Goal: Task Accomplishment & Management: Manage account settings

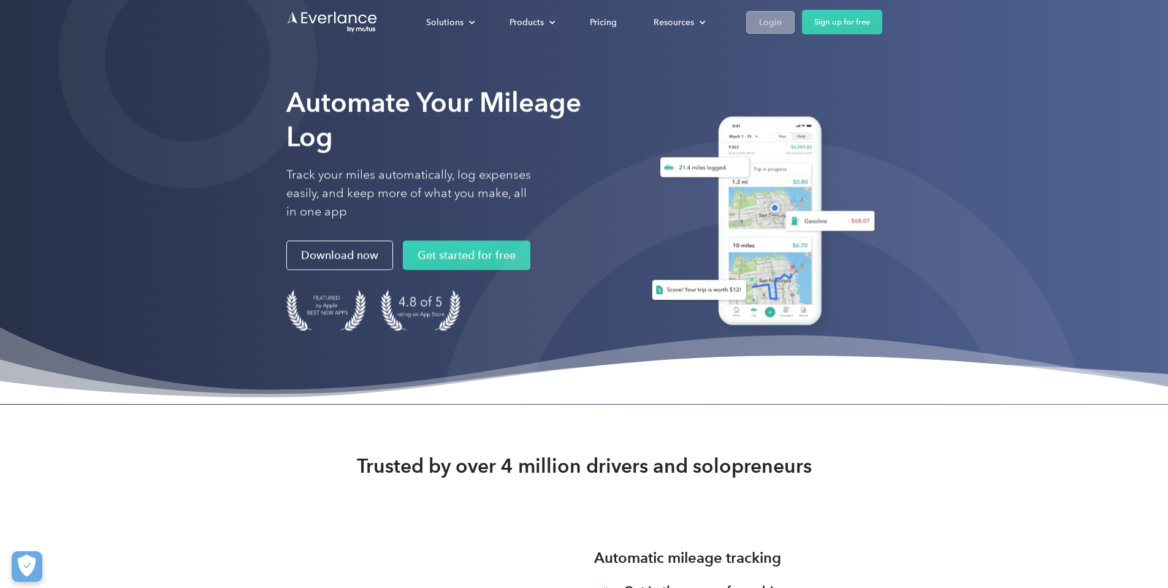
click at [782, 18] on div "Login" at bounding box center [770, 22] width 23 height 15
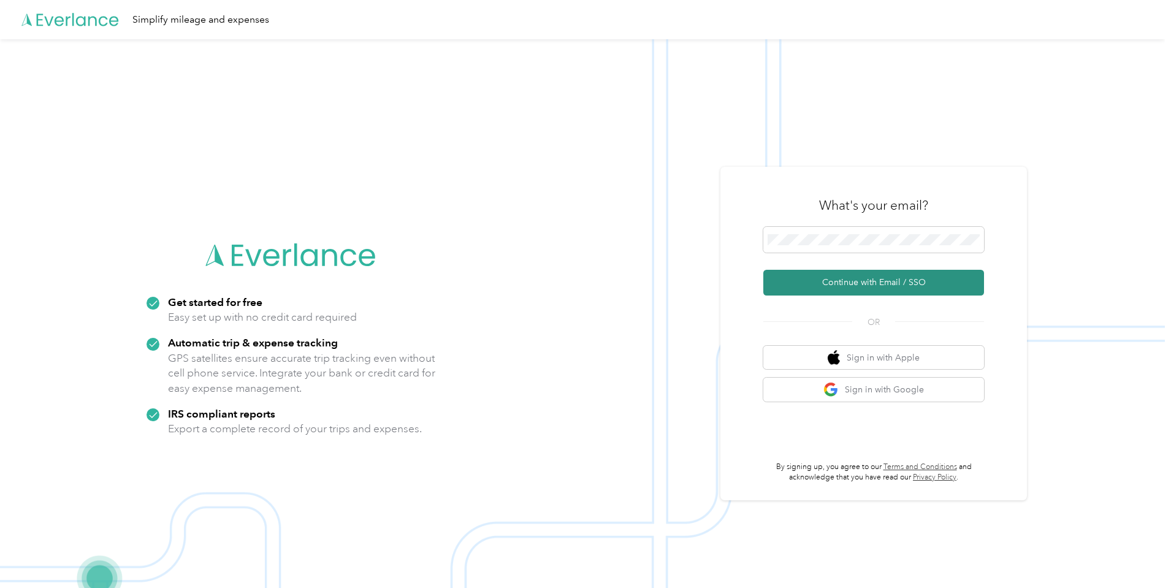
click at [863, 275] on button "Continue with Email / SSO" at bounding box center [873, 283] width 221 height 26
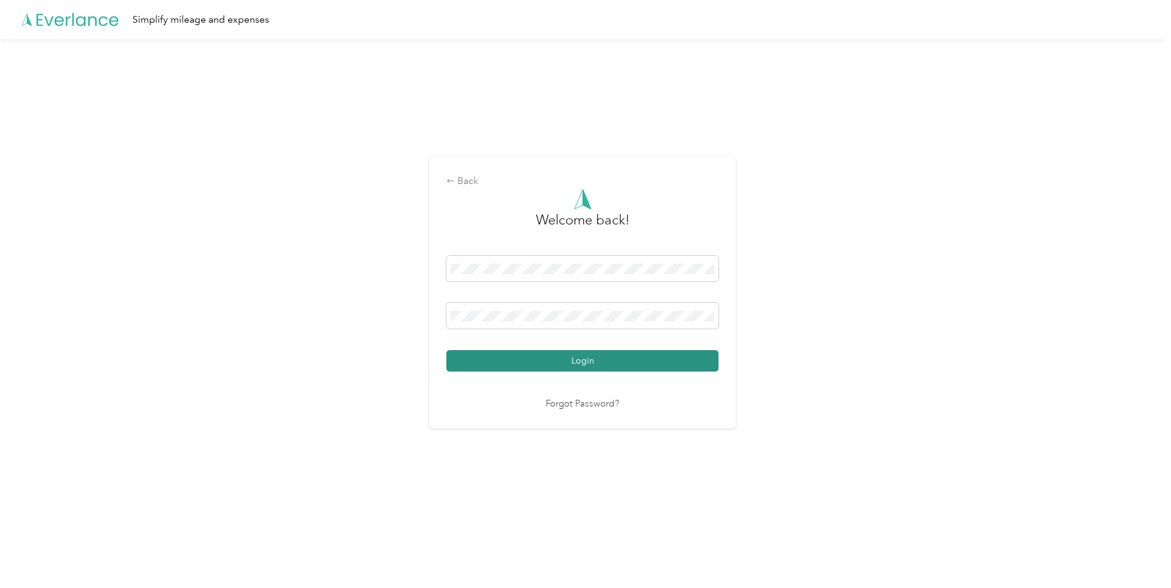
click at [604, 357] on button "Login" at bounding box center [582, 360] width 272 height 21
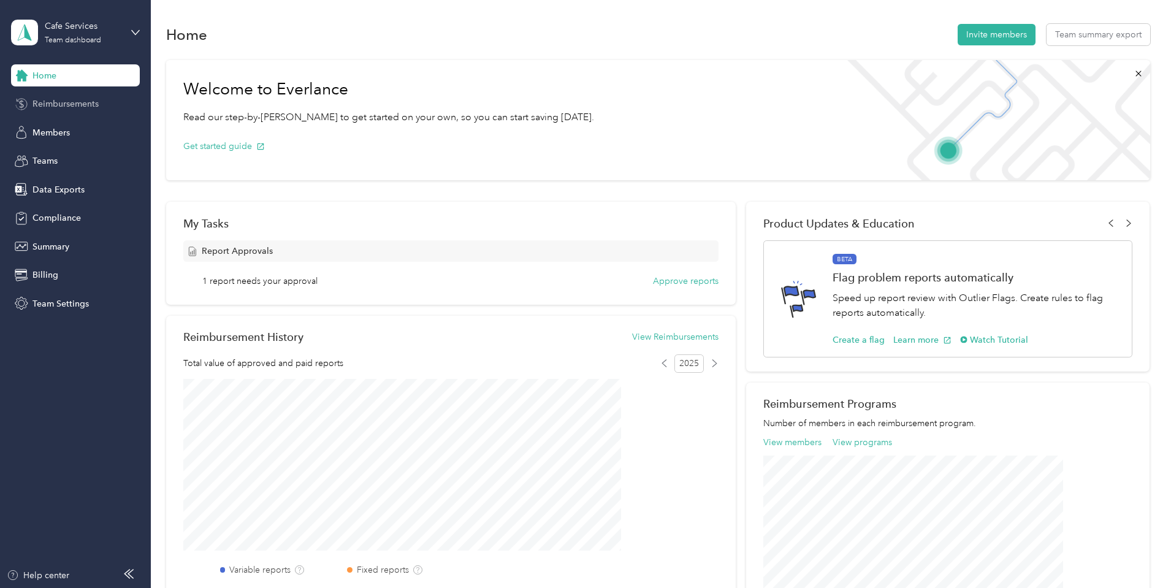
click at [58, 104] on span "Reimbursements" at bounding box center [65, 103] width 66 height 13
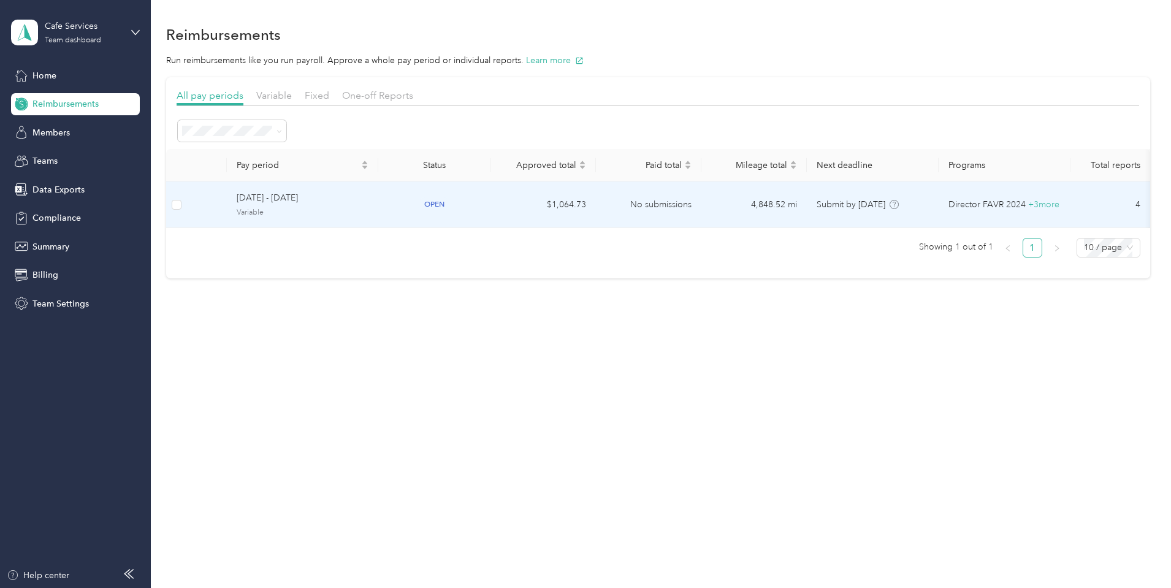
click at [368, 207] on span "Variable" at bounding box center [303, 212] width 132 height 11
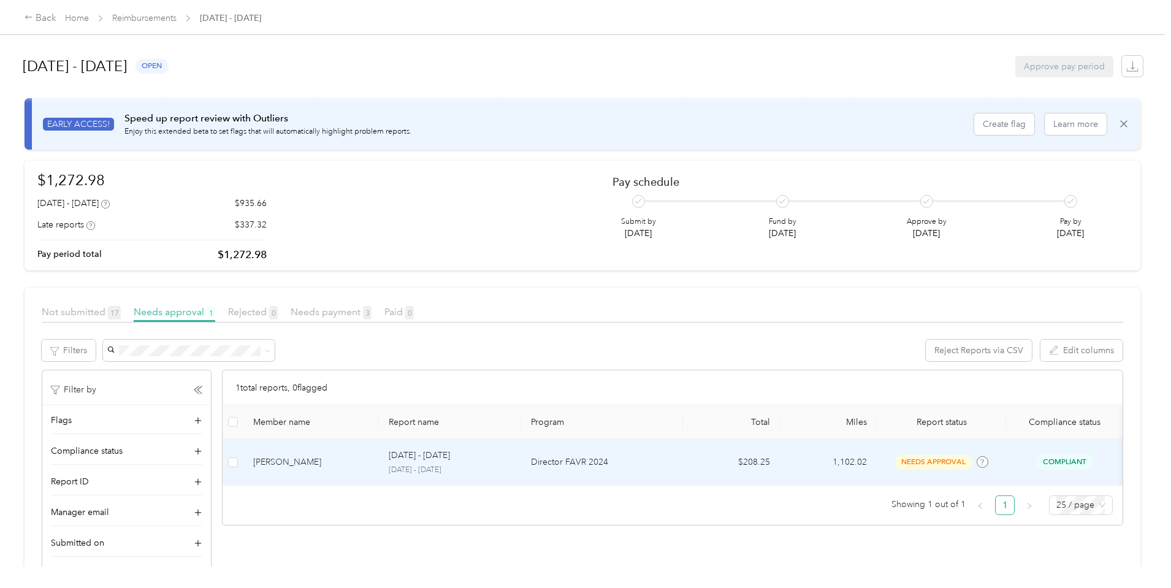
click at [365, 460] on div "Kyle R. Scofield" at bounding box center [311, 462] width 116 height 13
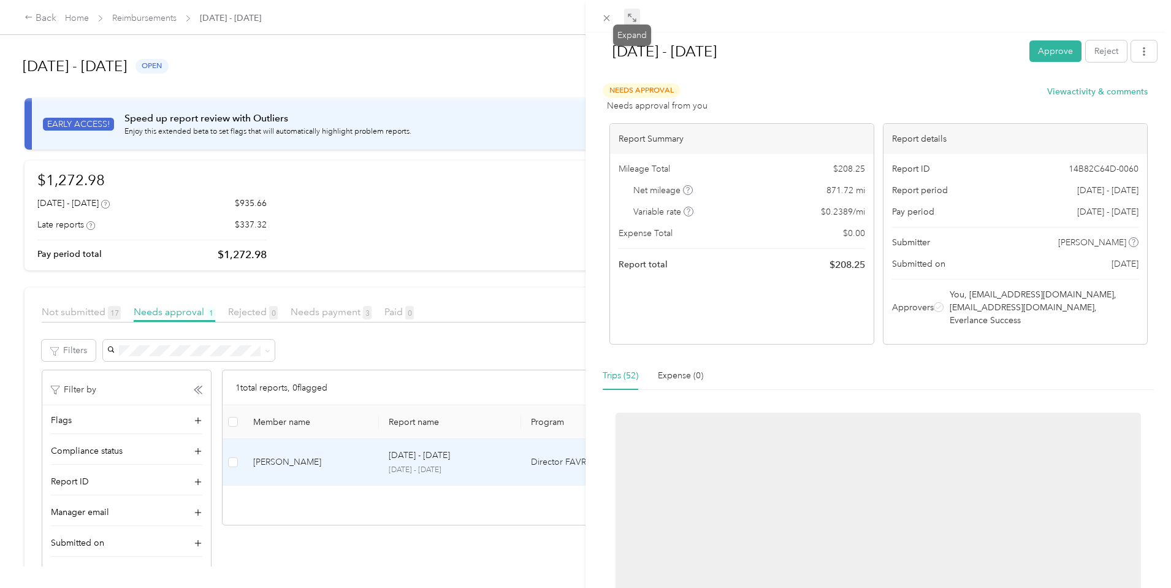
click at [633, 17] on icon at bounding box center [632, 18] width 10 height 10
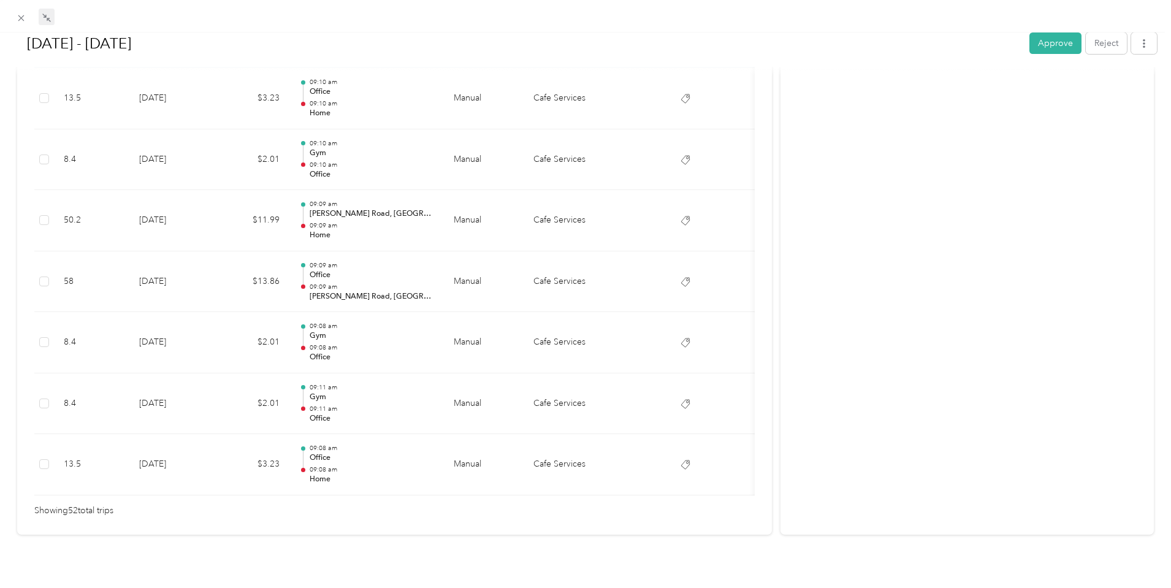
scroll to position [3127, 0]
click at [1045, 48] on button "Approve" at bounding box center [1055, 42] width 52 height 21
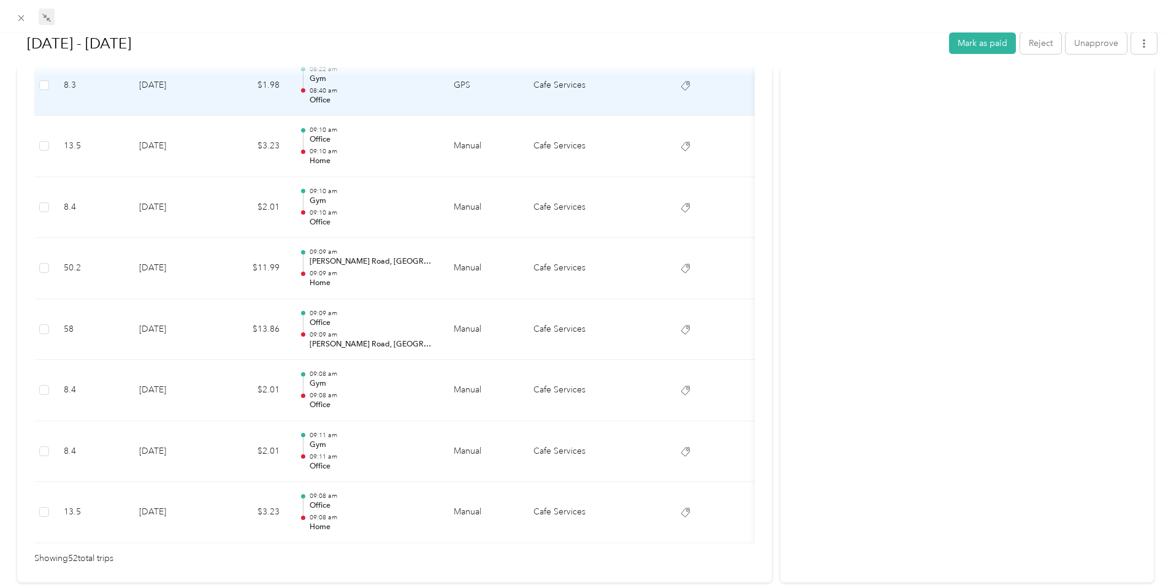
scroll to position [2882, 0]
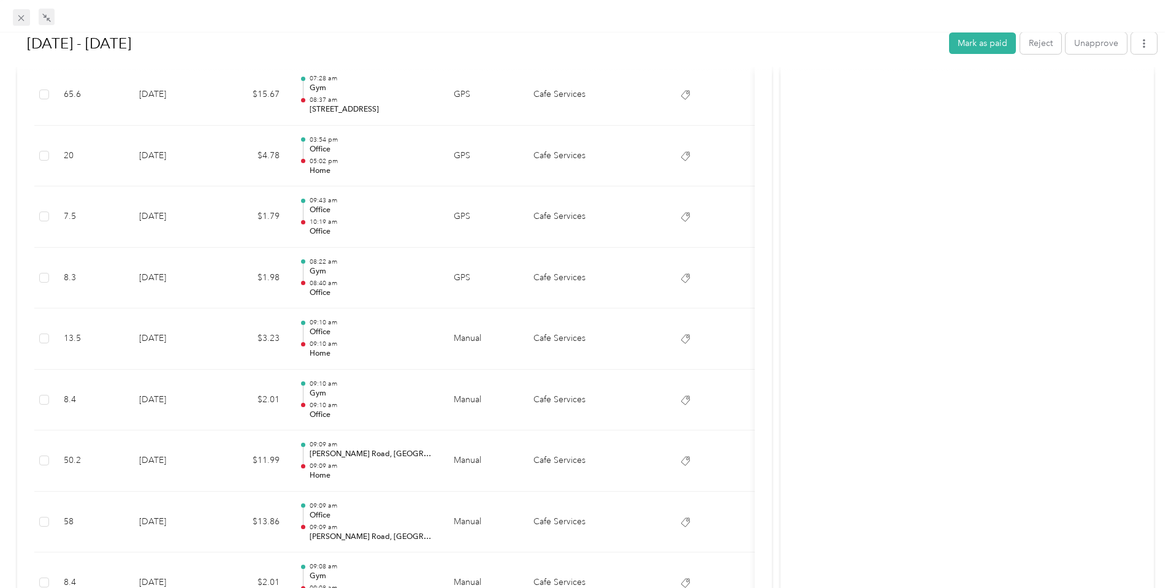
click at [20, 20] on icon at bounding box center [21, 18] width 10 height 10
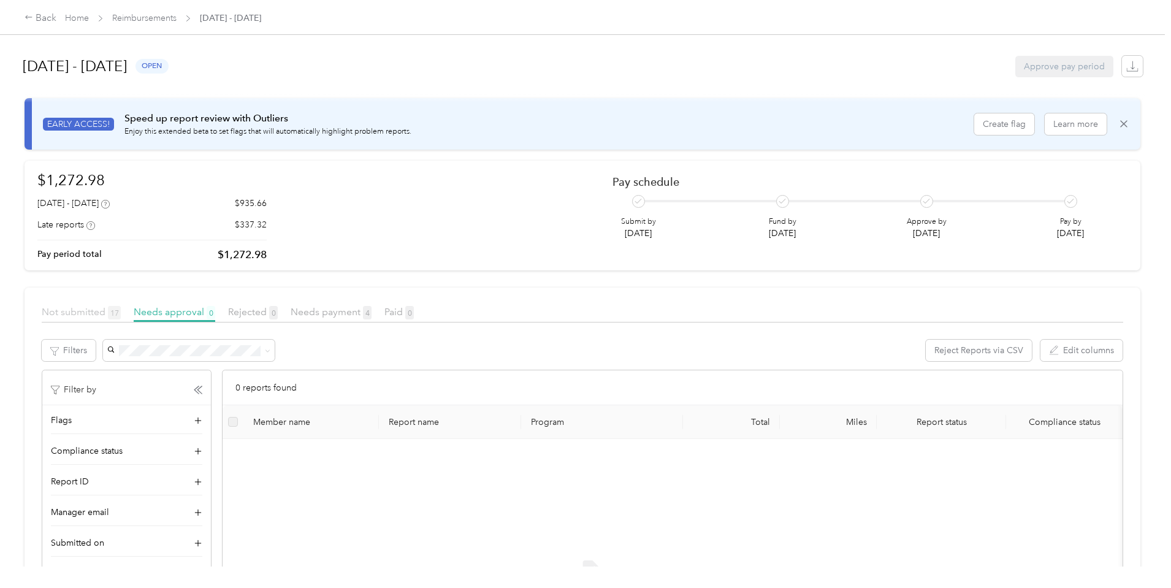
click at [121, 308] on span "Not submitted 17" at bounding box center [81, 312] width 79 height 12
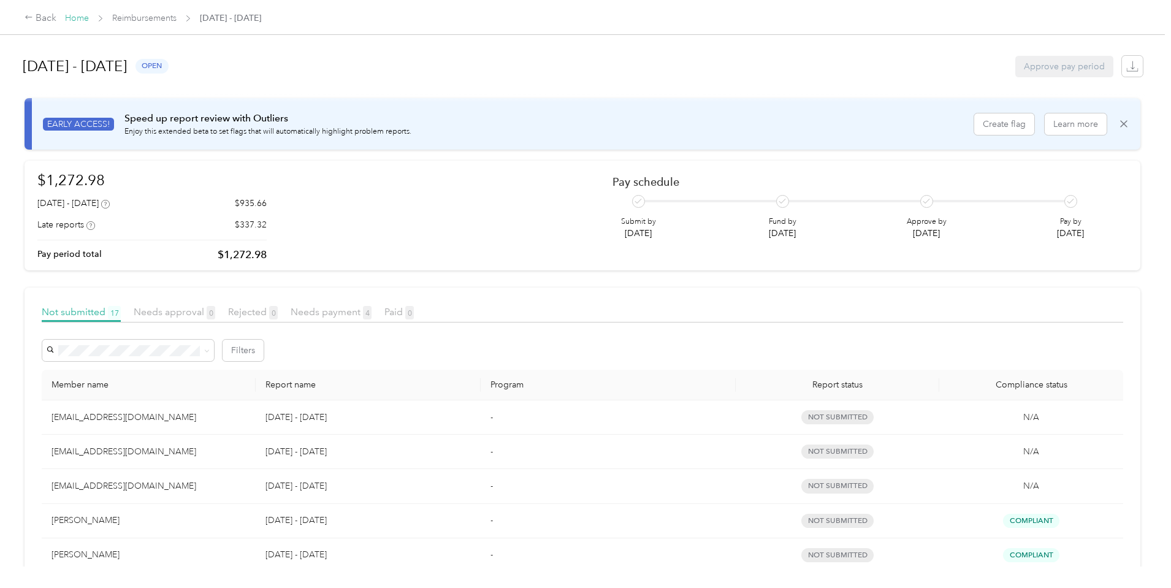
click at [89, 13] on link "Home" at bounding box center [77, 18] width 24 height 10
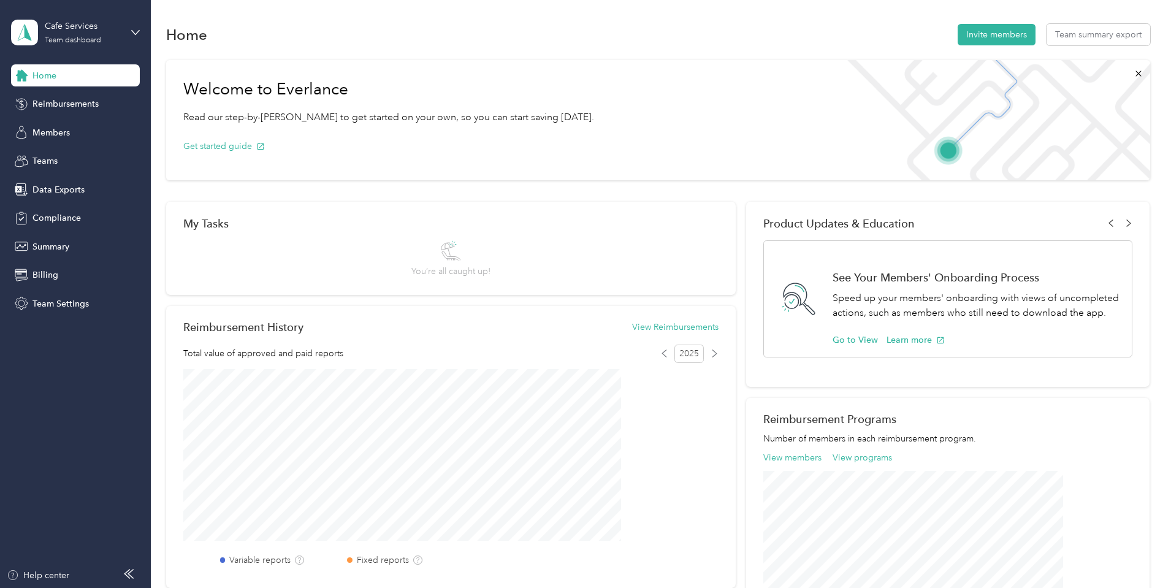
click at [130, 34] on div "Cafe Services Team dashboard" at bounding box center [75, 32] width 129 height 43
click at [72, 156] on div "Log out" at bounding box center [140, 156] width 241 height 21
